Goal: Information Seeking & Learning: Find contact information

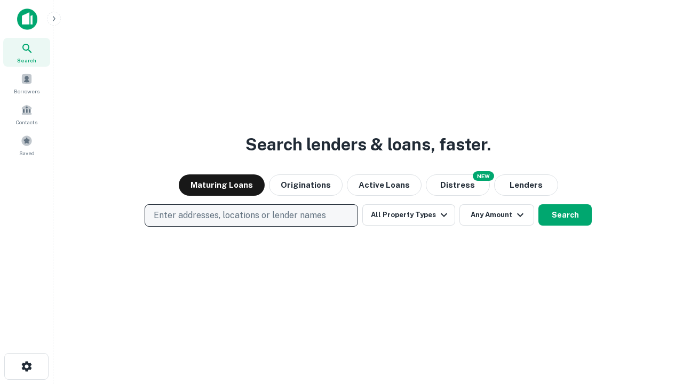
click at [251, 216] on p "Enter addresses, locations or lender names" at bounding box center [240, 215] width 172 height 13
type input "**********"
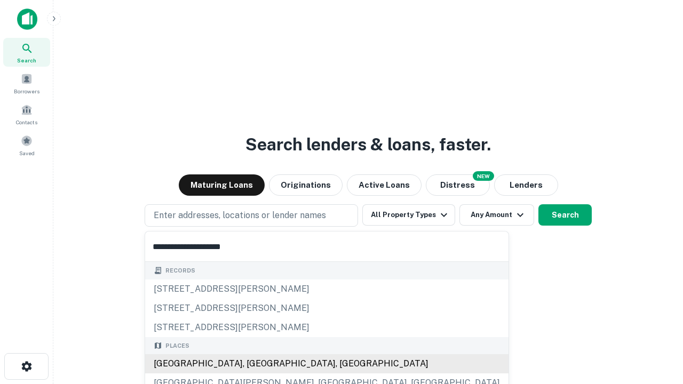
click at [255, 364] on div "Santa Monica, CA, USA" at bounding box center [327, 363] width 364 height 19
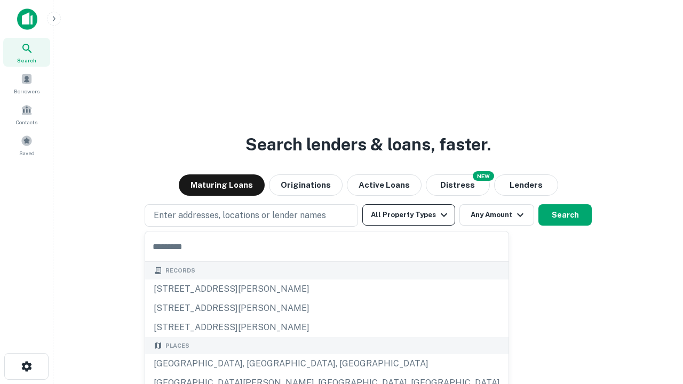
click at [409, 215] on button "All Property Types" at bounding box center [408, 214] width 93 height 21
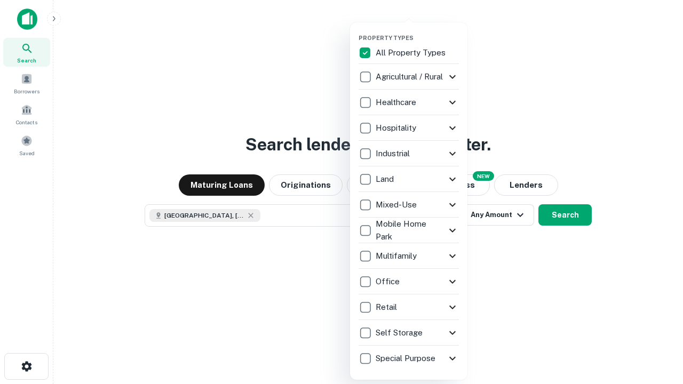
click at [417, 31] on button "button" at bounding box center [417, 31] width 117 height 1
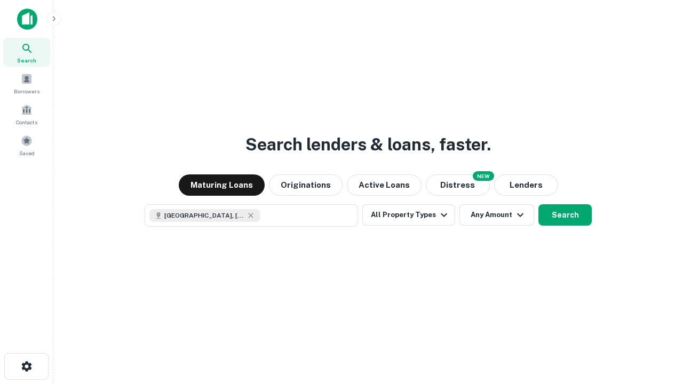
scroll to position [17, 0]
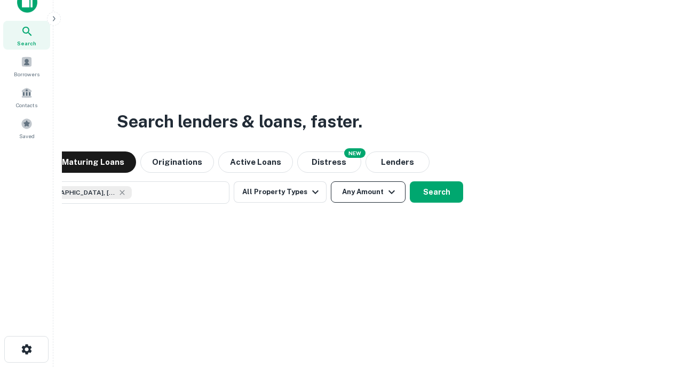
click at [331, 181] on button "Any Amount" at bounding box center [368, 191] width 75 height 21
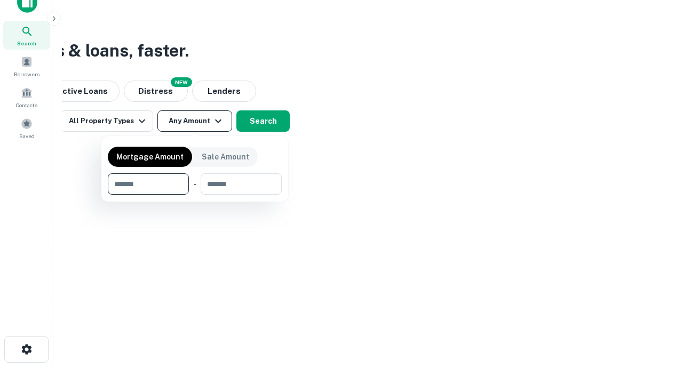
type input "*******"
click at [195, 195] on button "button" at bounding box center [195, 195] width 174 height 1
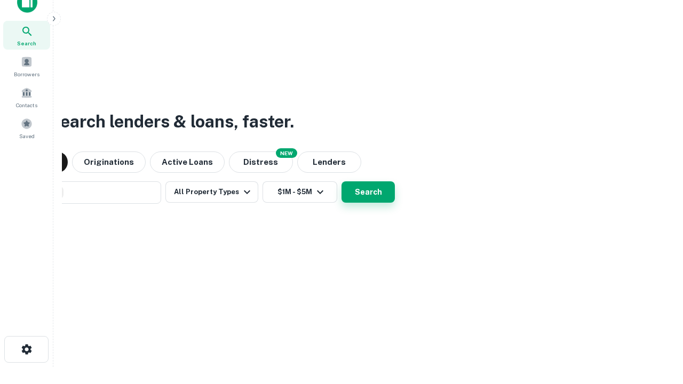
click at [342, 181] on button "Search" at bounding box center [368, 191] width 53 height 21
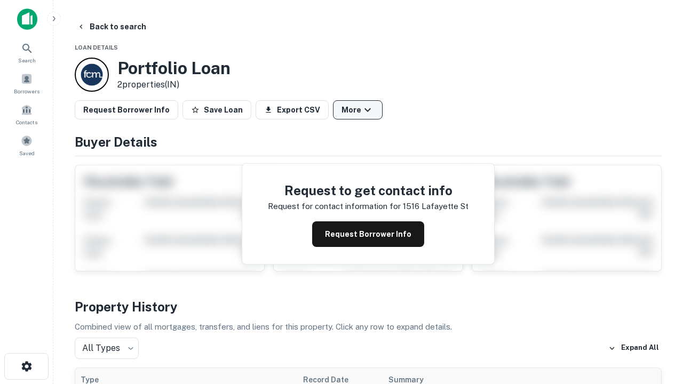
click at [358, 110] on button "More" at bounding box center [358, 109] width 50 height 19
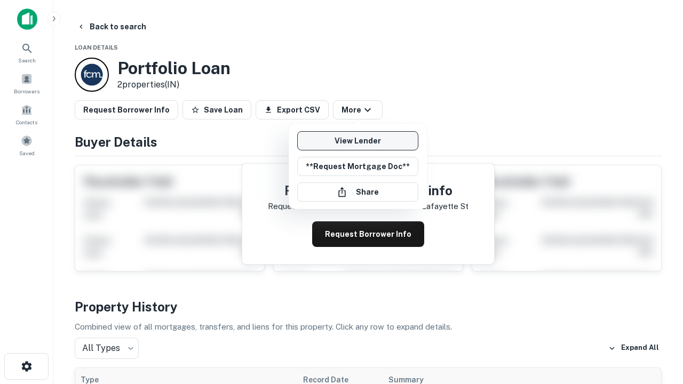
click at [358, 141] on link "View Lender" at bounding box center [357, 140] width 121 height 19
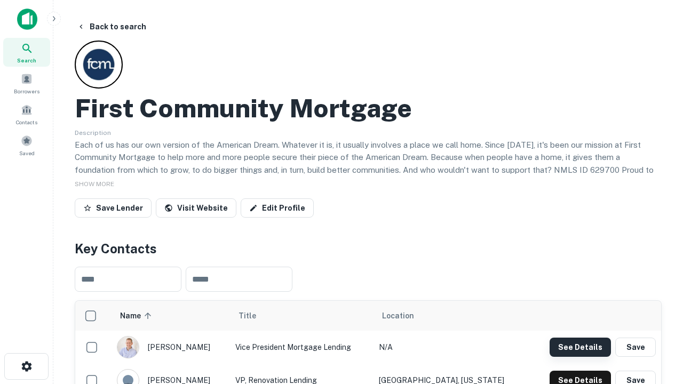
click at [580, 347] on button "See Details" at bounding box center [580, 347] width 61 height 19
click at [26, 367] on icon "button" at bounding box center [26, 366] width 13 height 13
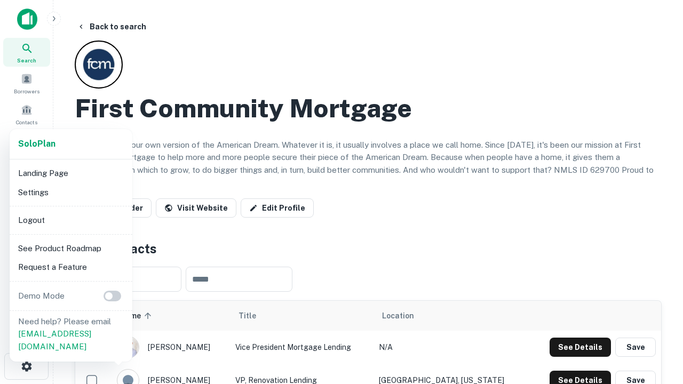
click at [70, 220] on li "Logout" at bounding box center [71, 220] width 114 height 19
